Goal: Task Accomplishment & Management: Manage account settings

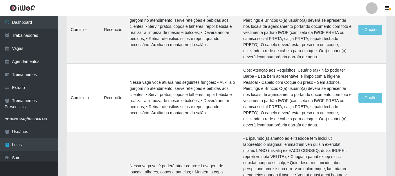
scroll to position [348, 0]
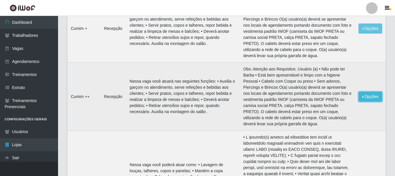
click at [366, 92] on button "Opções" at bounding box center [370, 97] width 24 height 10
click at [338, 92] on button "Editar" at bounding box center [334, 98] width 46 height 12
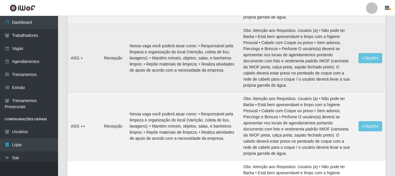
scroll to position [0, 0]
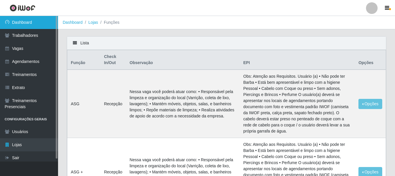
click at [39, 22] on link "Dashboard" at bounding box center [29, 22] width 58 height 13
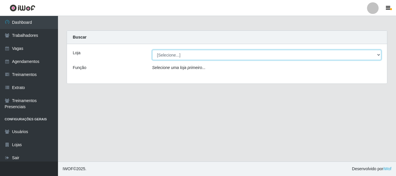
drag, startPoint x: 260, startPoint y: 52, endPoint x: 257, endPoint y: 58, distance: 6.5
click at [259, 52] on select "[Selecione...] [GEOGRAPHIC_DATA]" at bounding box center [266, 55] width 229 height 10
select select "279"
click at [152, 50] on select "[Selecione...] [GEOGRAPHIC_DATA]" at bounding box center [266, 55] width 229 height 10
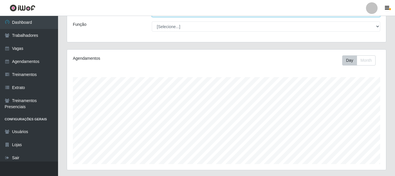
scroll to position [132, 0]
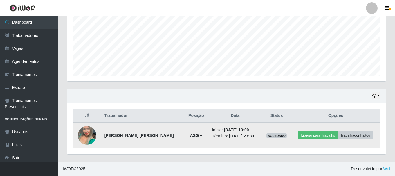
click at [93, 130] on img at bounding box center [87, 135] width 19 height 33
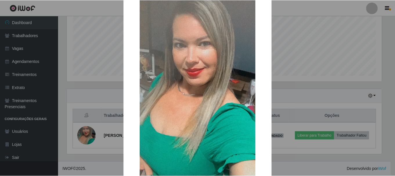
scroll to position [81, 0]
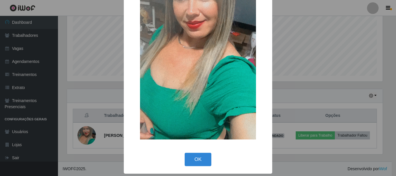
click at [292, 56] on div "× OK Cancel" at bounding box center [198, 88] width 396 height 176
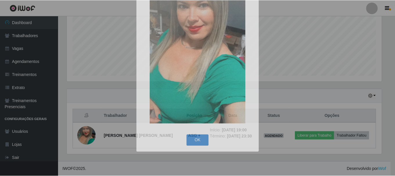
scroll to position [120, 319]
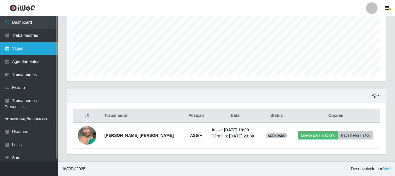
click at [39, 49] on link "Vagas" at bounding box center [29, 48] width 58 height 13
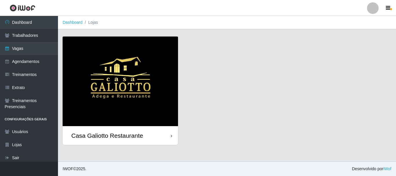
click at [147, 88] on img at bounding box center [120, 82] width 115 height 90
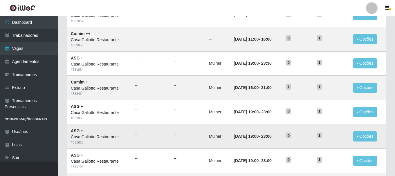
scroll to position [261, 0]
